Goal: Navigation & Orientation: Find specific page/section

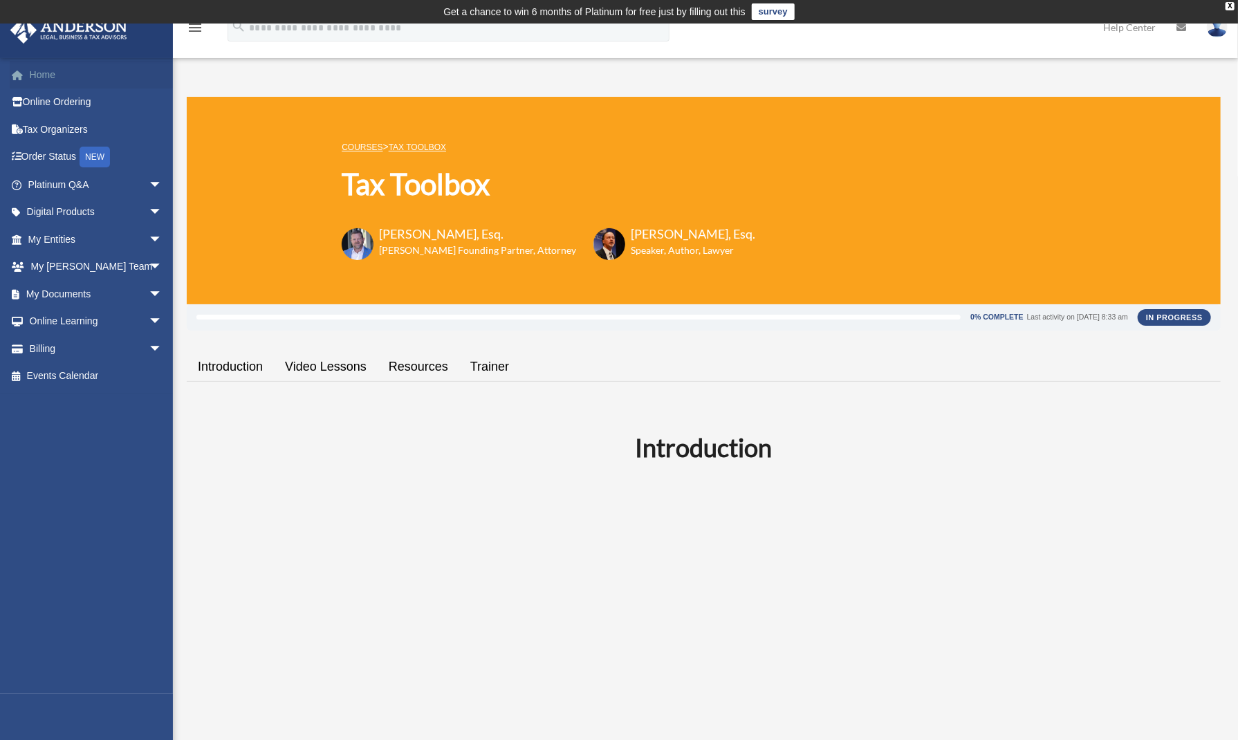
click at [116, 73] on link "Home" at bounding box center [97, 75] width 174 height 28
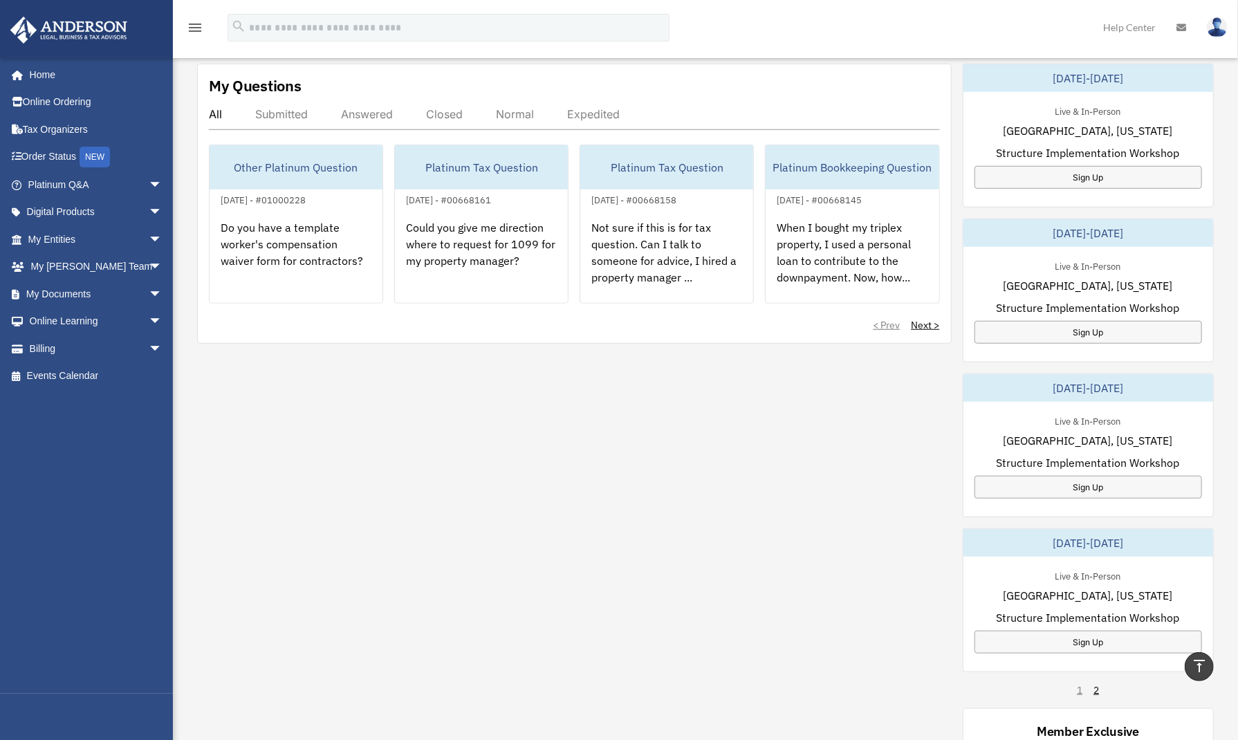
scroll to position [414, 0]
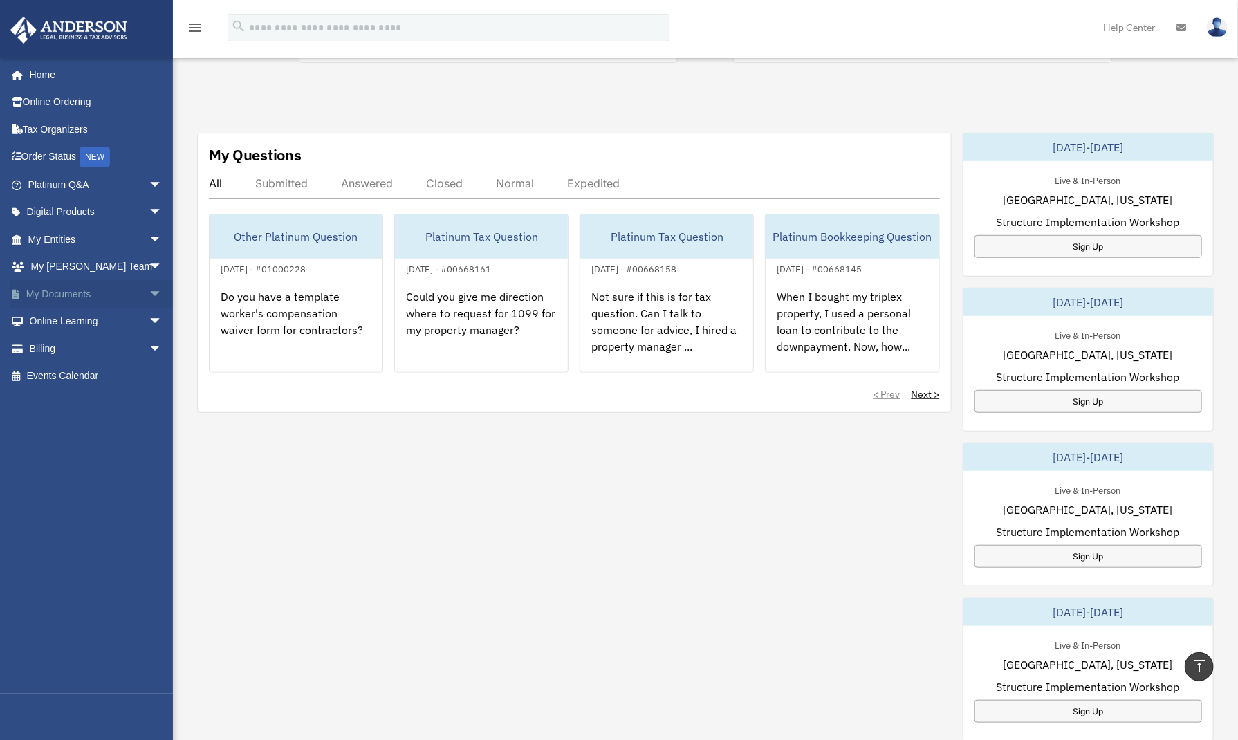
click at [149, 292] on span "arrow_drop_down" at bounding box center [163, 294] width 28 height 28
click at [149, 434] on span "arrow_drop_down" at bounding box center [163, 431] width 28 height 28
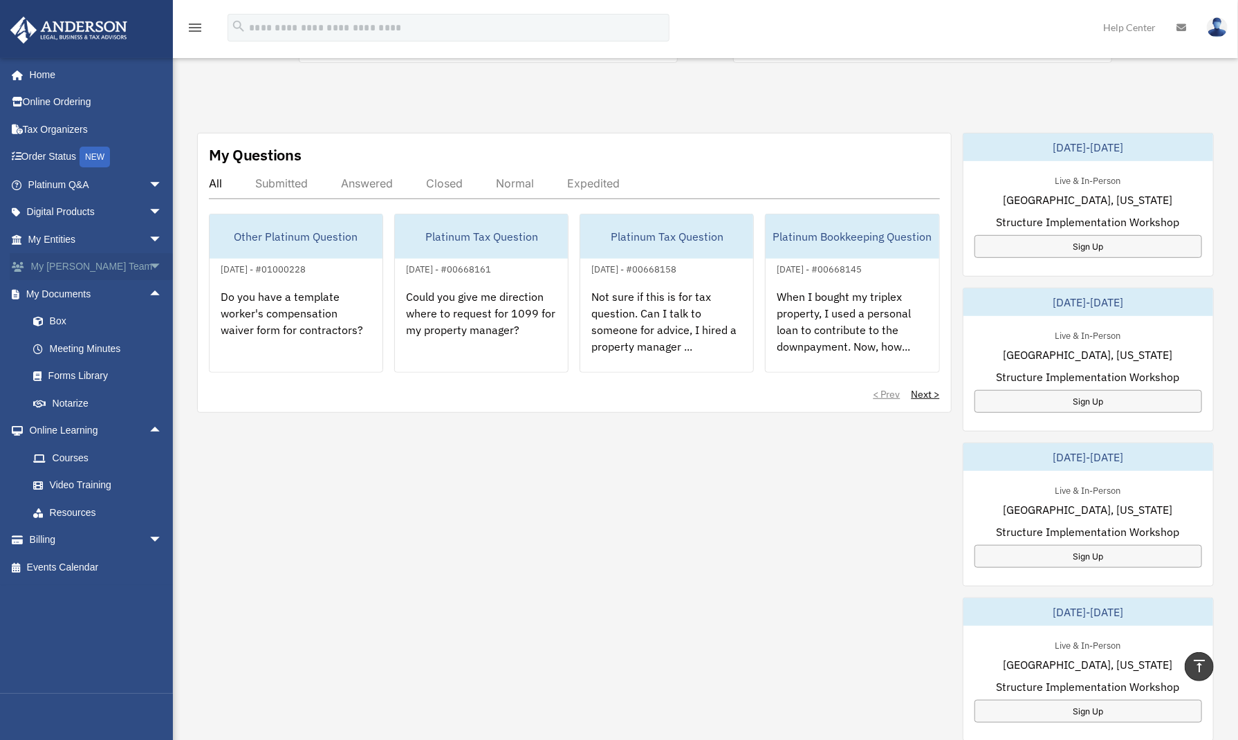
click at [149, 266] on span "arrow_drop_down" at bounding box center [163, 267] width 28 height 28
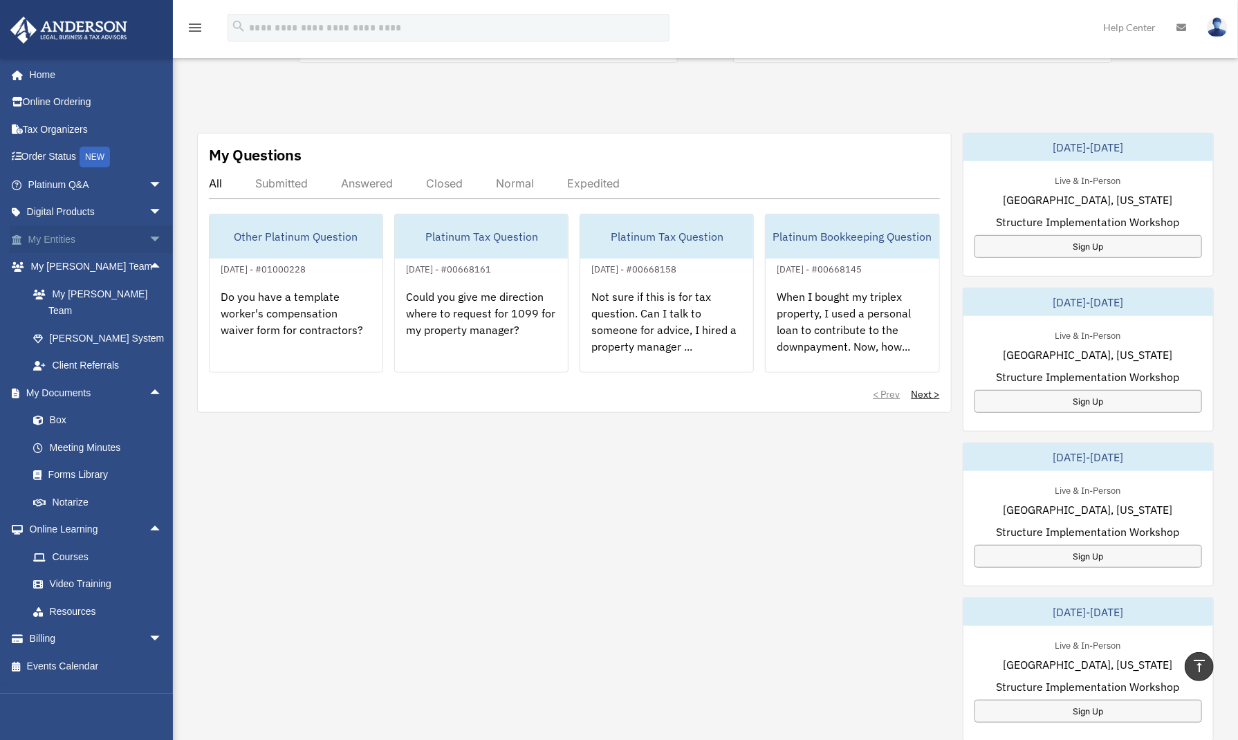
click at [149, 236] on span "arrow_drop_down" at bounding box center [163, 240] width 28 height 28
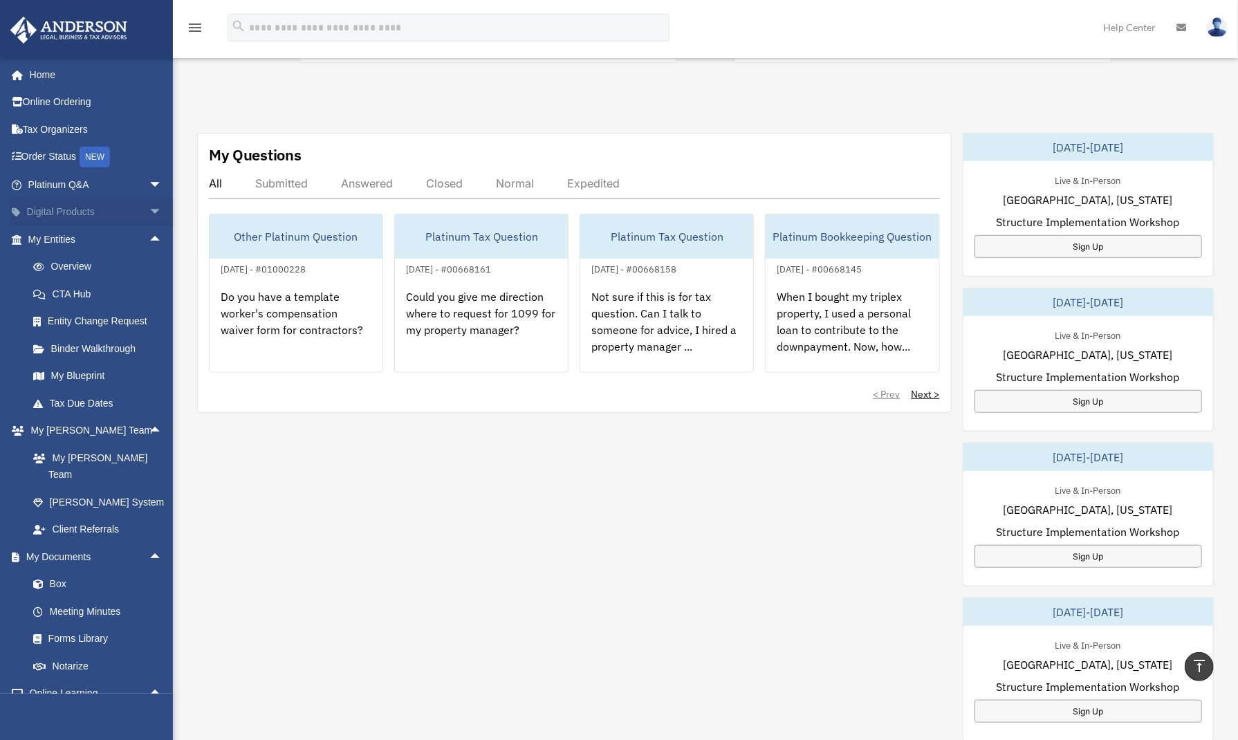
click at [149, 217] on span "arrow_drop_down" at bounding box center [163, 213] width 28 height 28
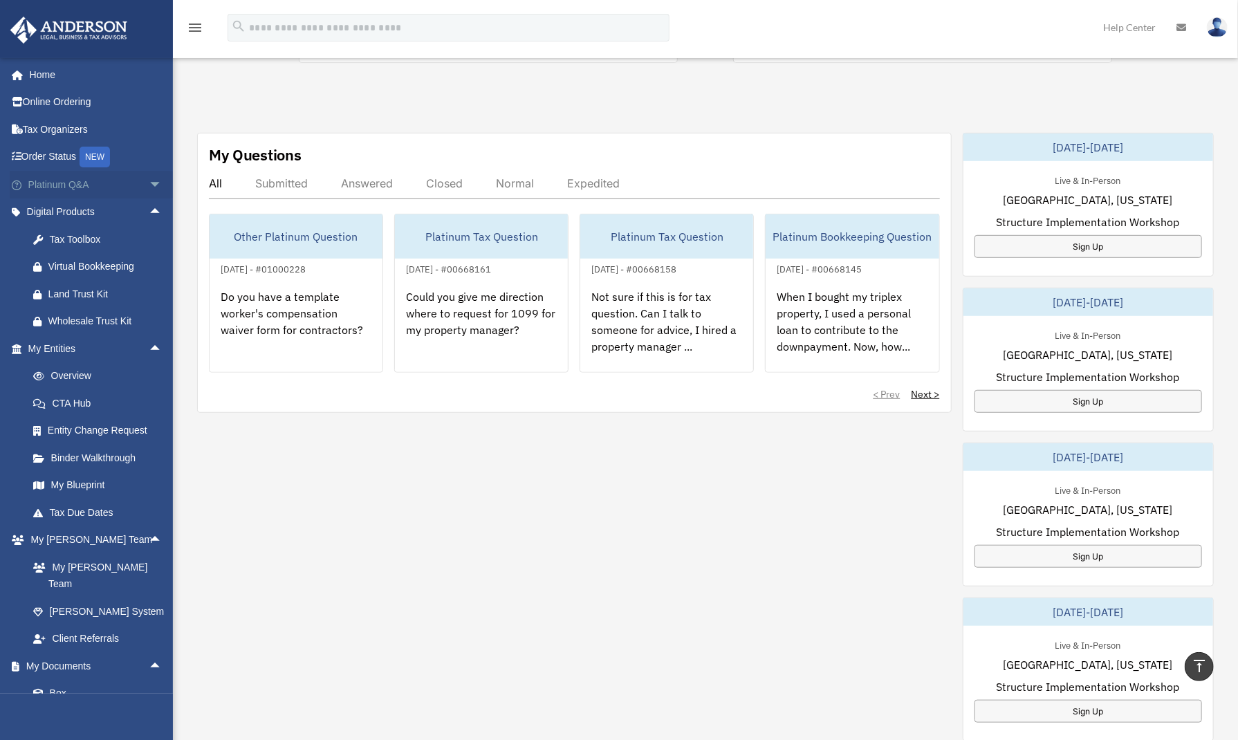
click at [149, 185] on span "arrow_drop_down" at bounding box center [163, 185] width 28 height 28
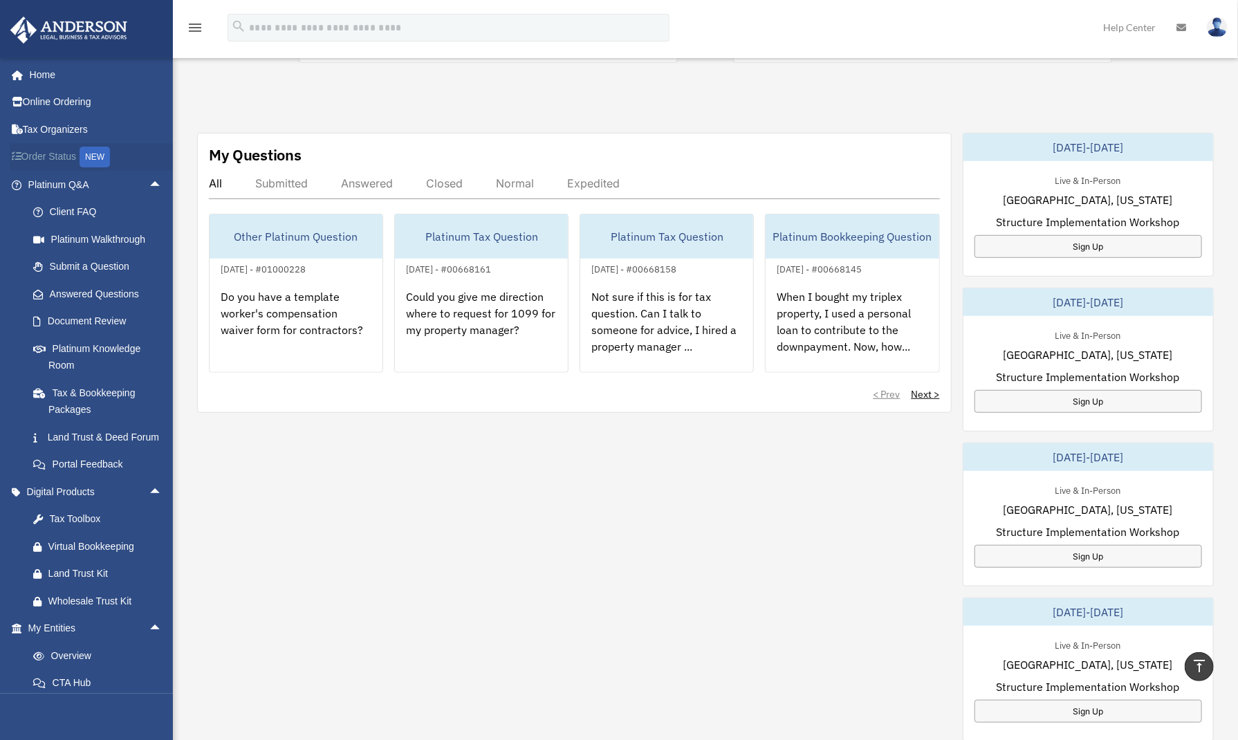
click at [50, 154] on link "Order Status NEW" at bounding box center [97, 157] width 174 height 28
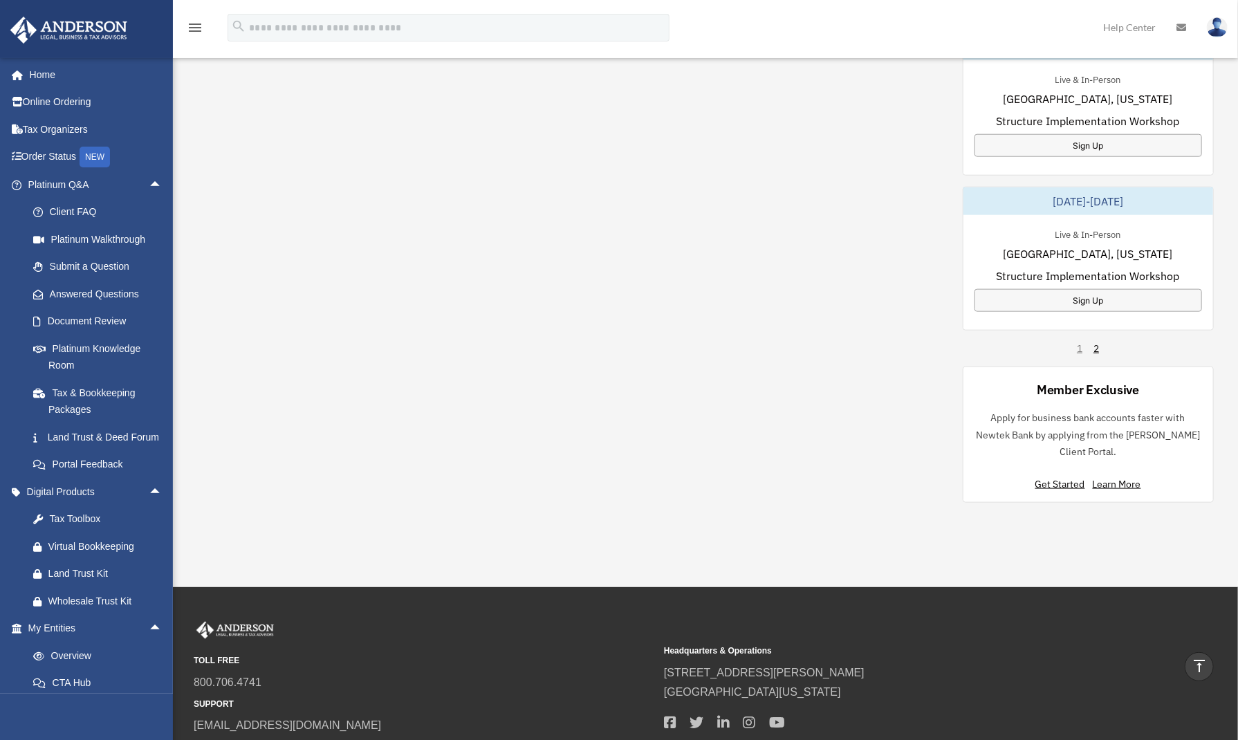
scroll to position [931, 0]
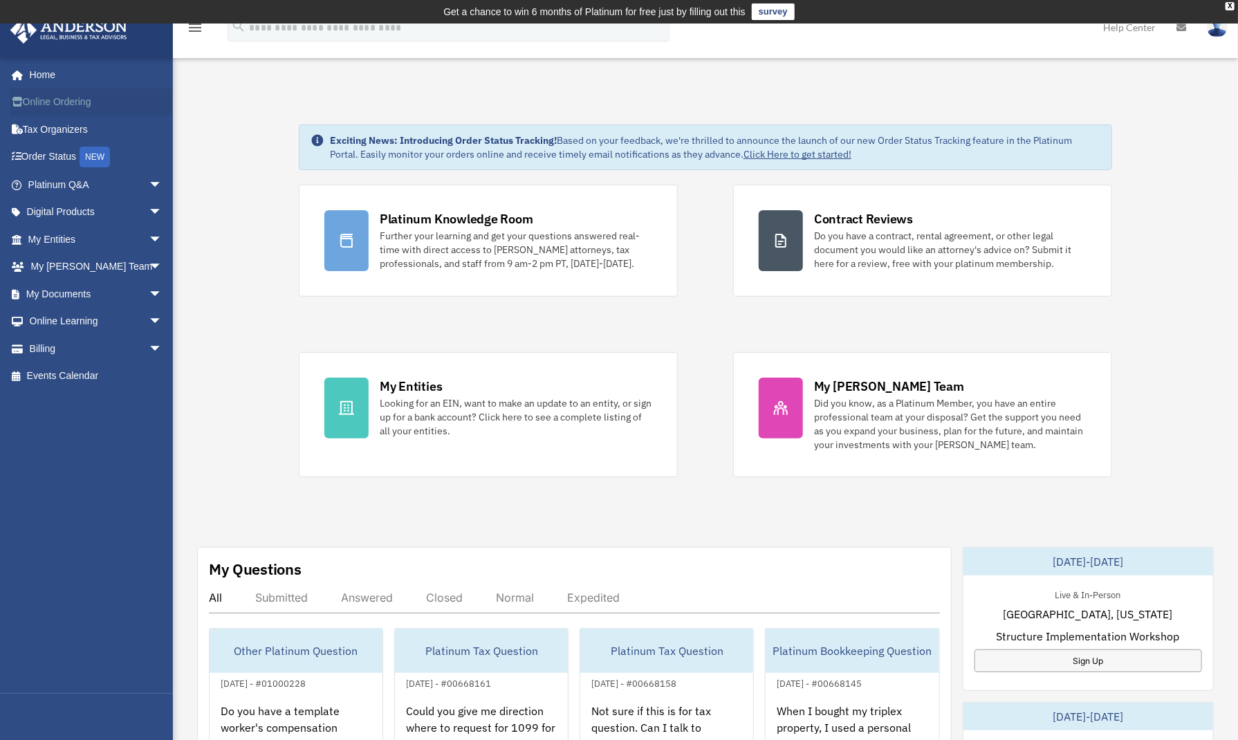
click at [91, 95] on link "Online Ordering" at bounding box center [97, 103] width 174 height 28
click at [94, 75] on link "Home" at bounding box center [97, 75] width 174 height 28
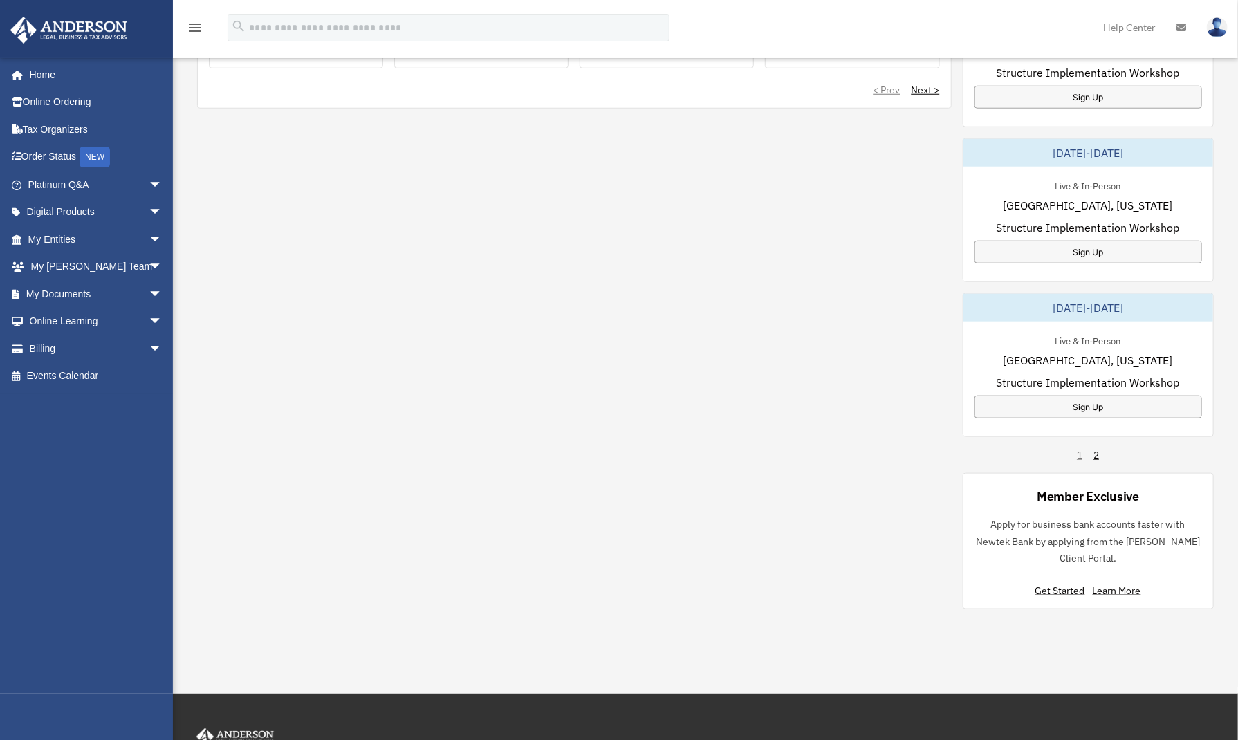
scroll to position [761, 0]
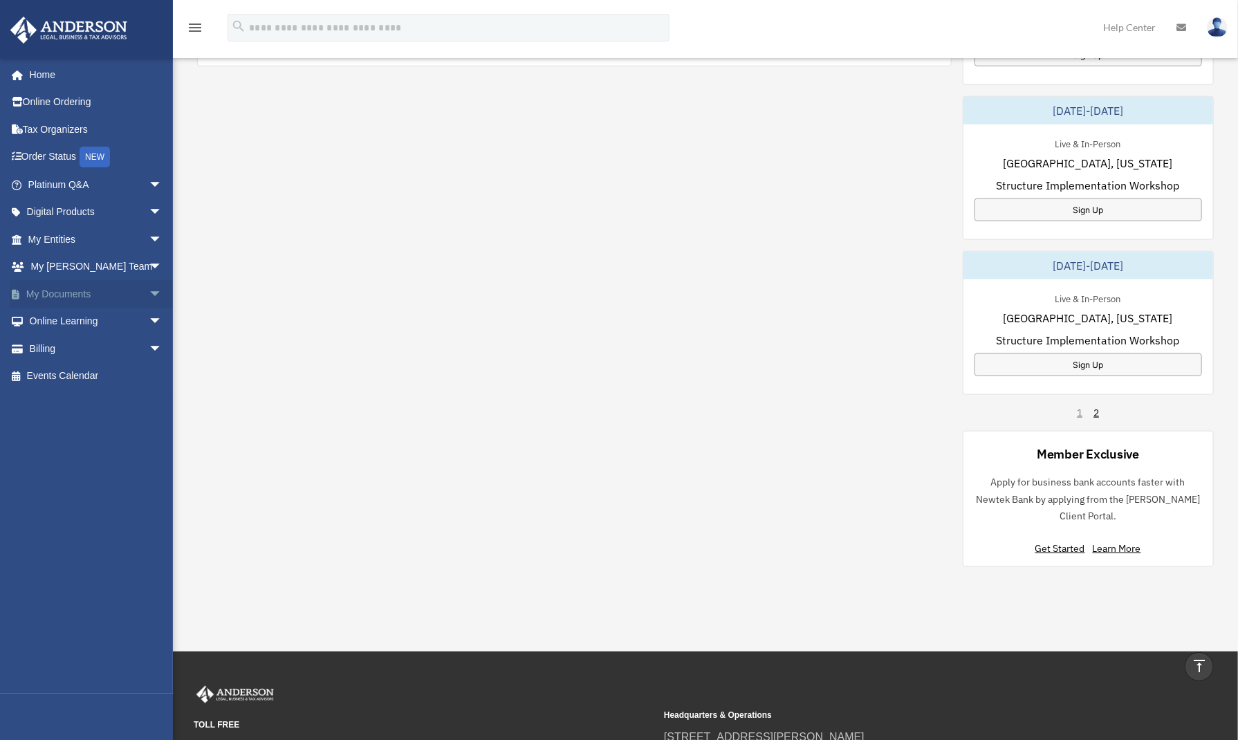
click at [149, 297] on span "arrow_drop_down" at bounding box center [163, 294] width 28 height 28
click at [122, 397] on link "Notarize" at bounding box center [101, 404] width 164 height 28
click at [149, 430] on span "arrow_drop_down" at bounding box center [163, 431] width 28 height 28
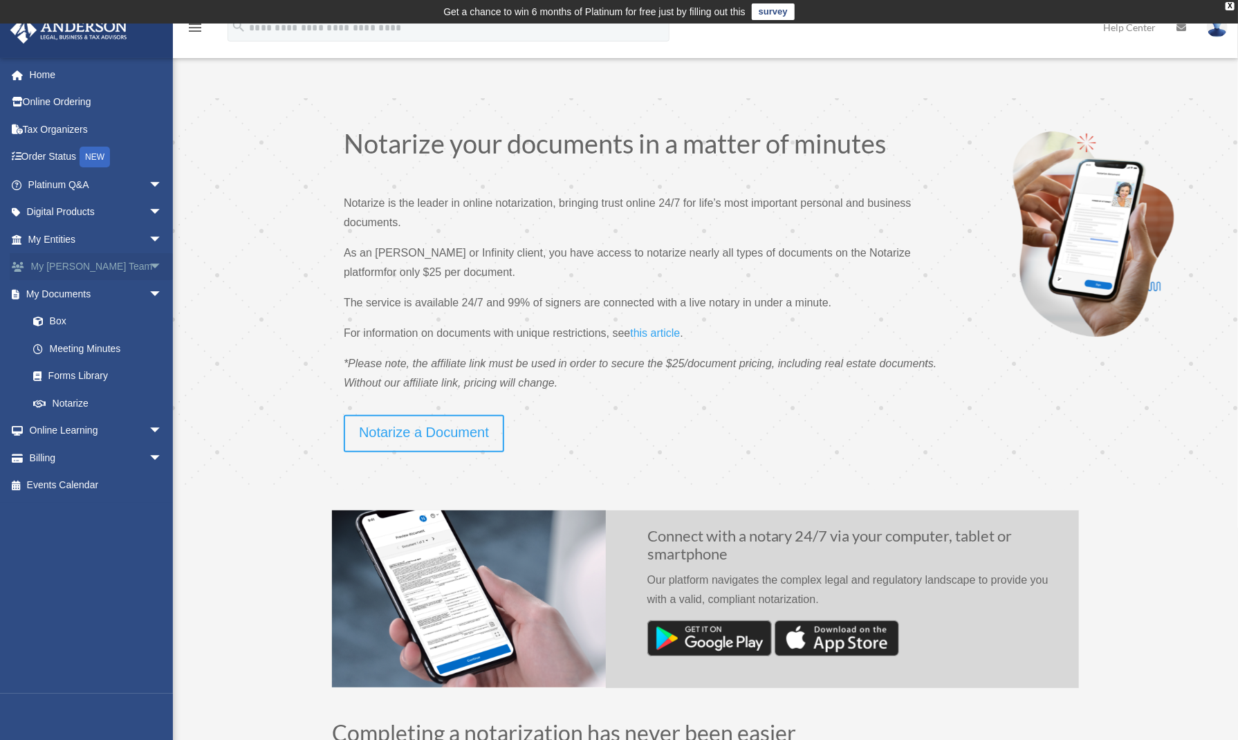
click at [150, 264] on span "arrow_drop_down" at bounding box center [163, 267] width 28 height 28
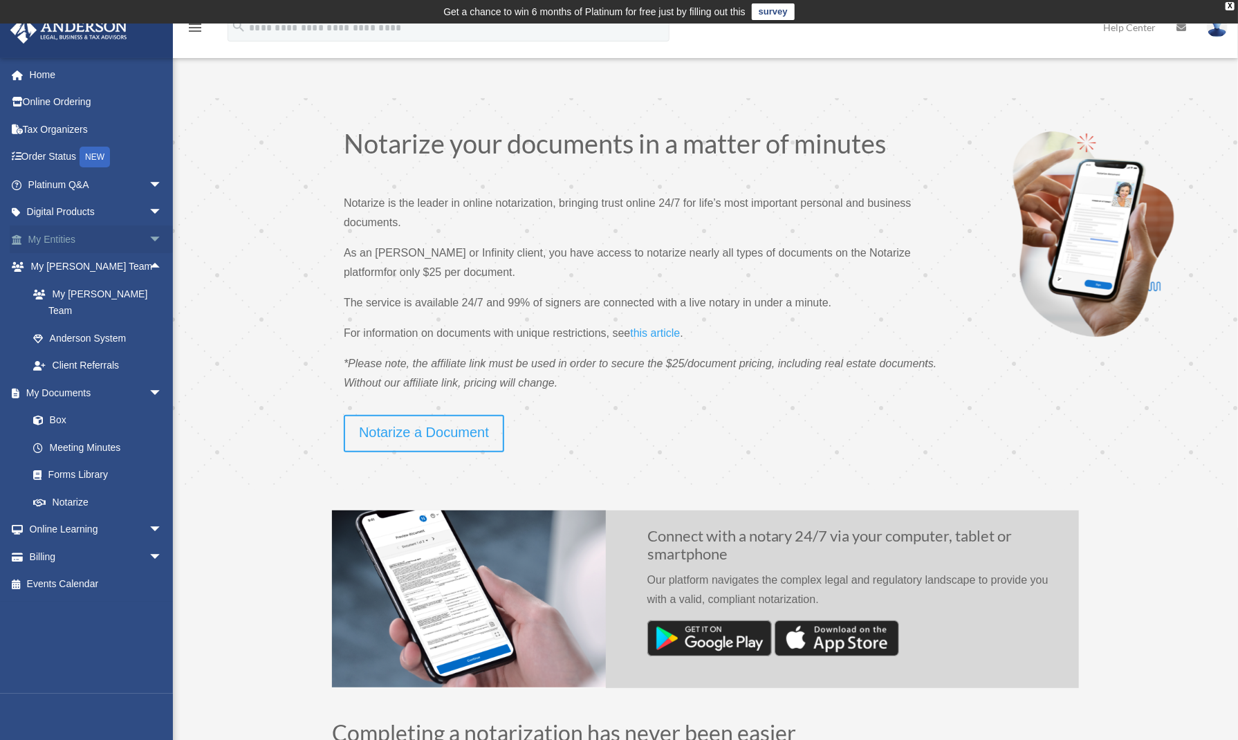
click at [149, 241] on span "arrow_drop_down" at bounding box center [163, 240] width 28 height 28
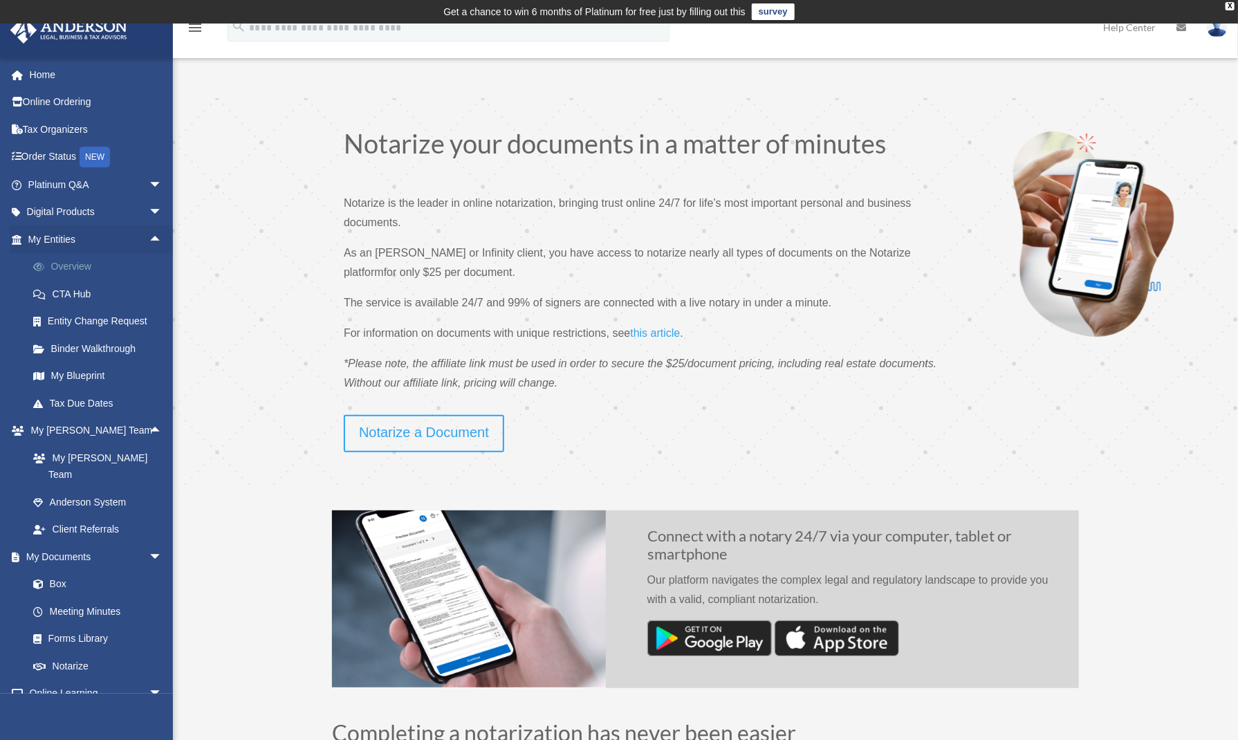
click at [91, 264] on link "Overview" at bounding box center [101, 267] width 164 height 28
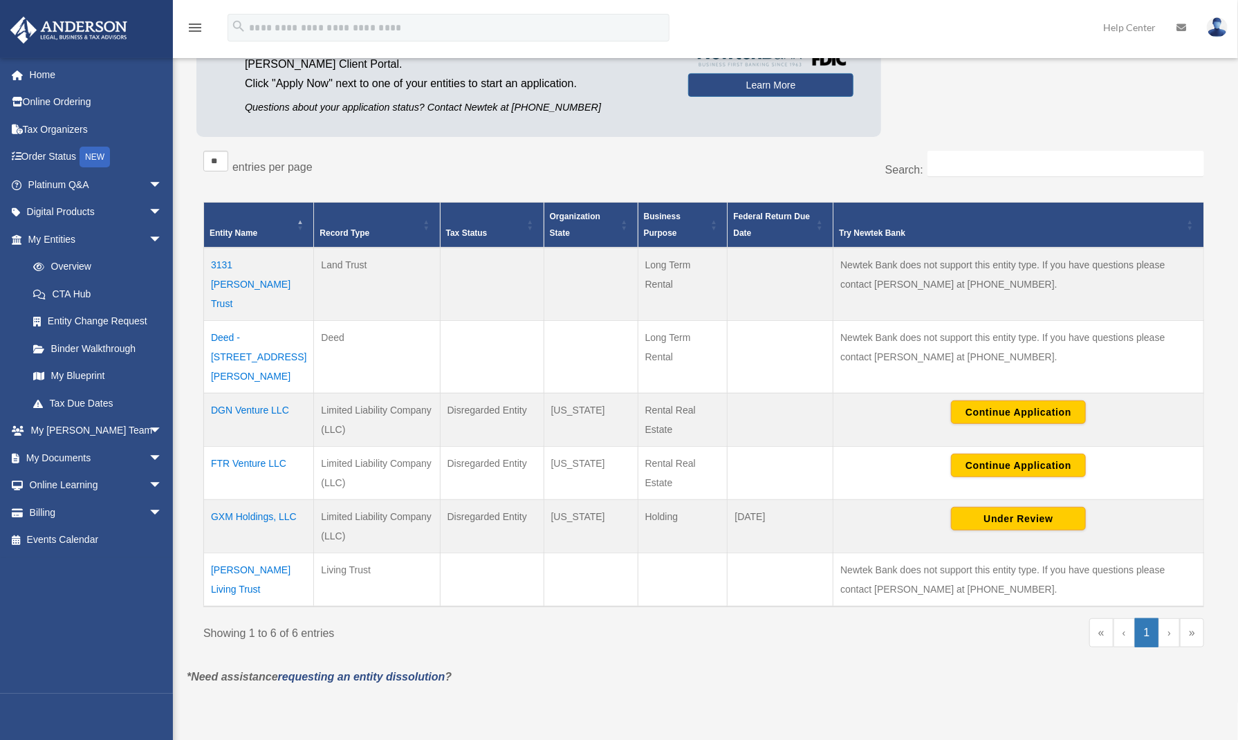
scroll to position [208, 0]
